Goal: Information Seeking & Learning: Learn about a topic

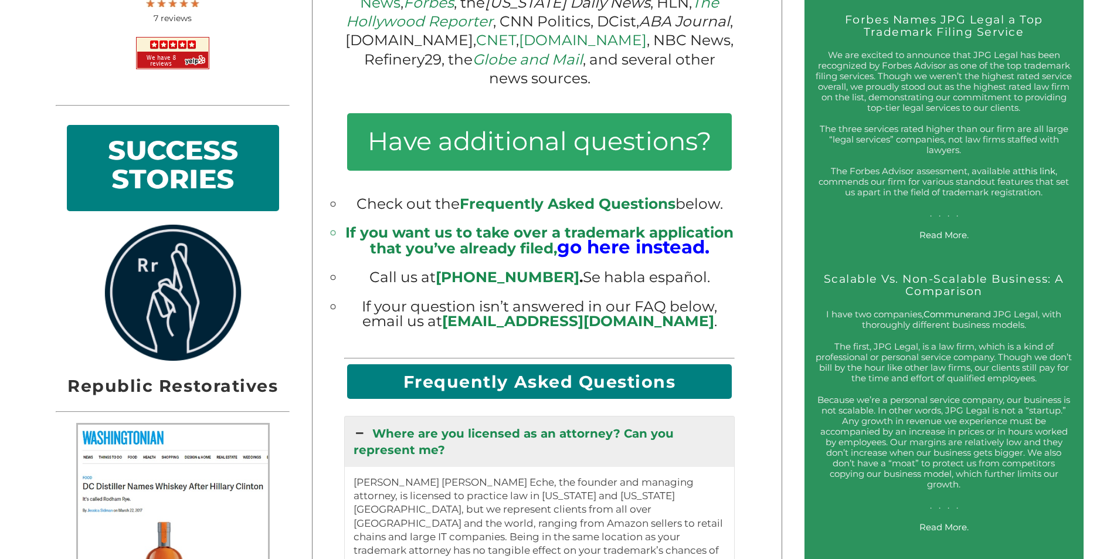
scroll to position [1231, 0]
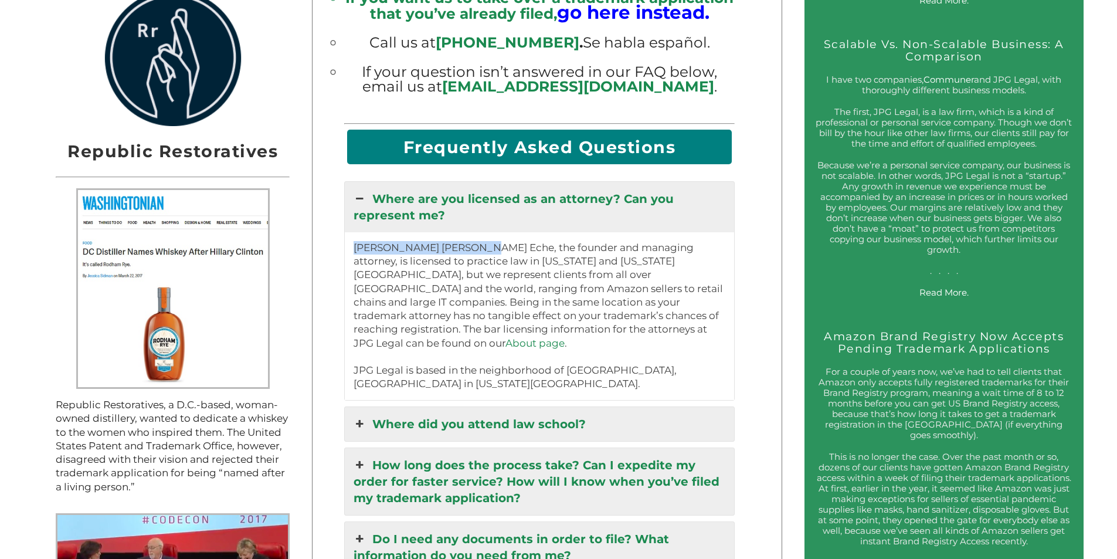
drag, startPoint x: 481, startPoint y: 253, endPoint x: 358, endPoint y: 252, distance: 123.7
click at [358, 252] on p "Jeremy Peter Green Eche, the founder and managing attorney, is licensed to prac…" at bounding box center [540, 316] width 372 height 150
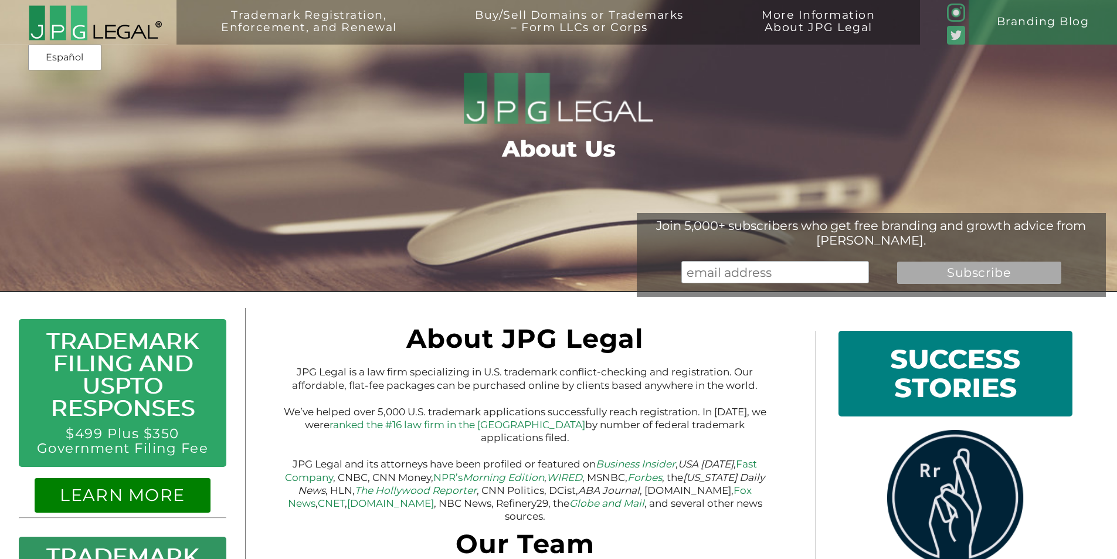
click at [96, 21] on img at bounding box center [95, 23] width 134 height 36
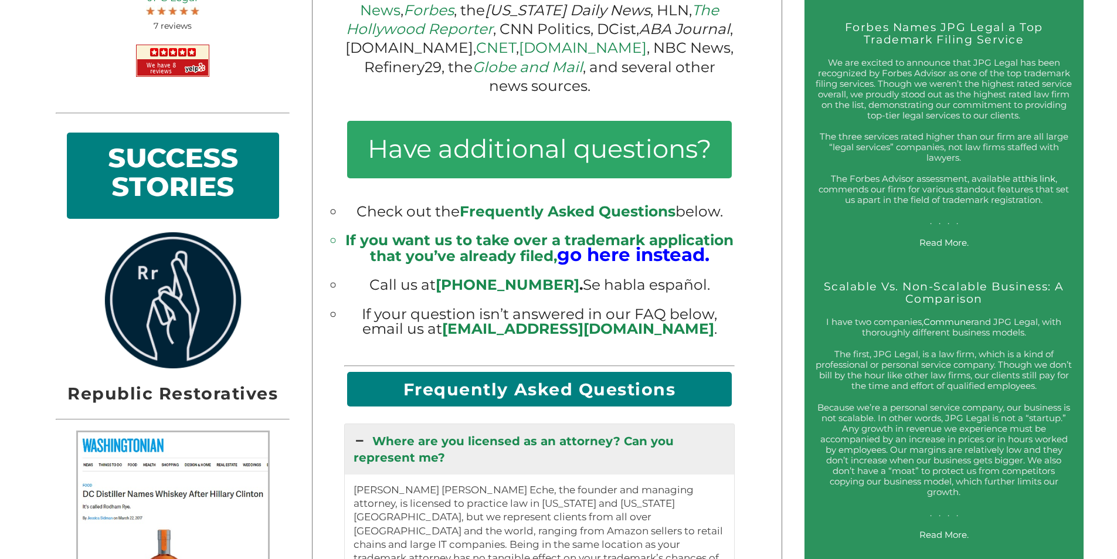
scroll to position [997, 0]
